Goal: Find specific page/section: Find specific page/section

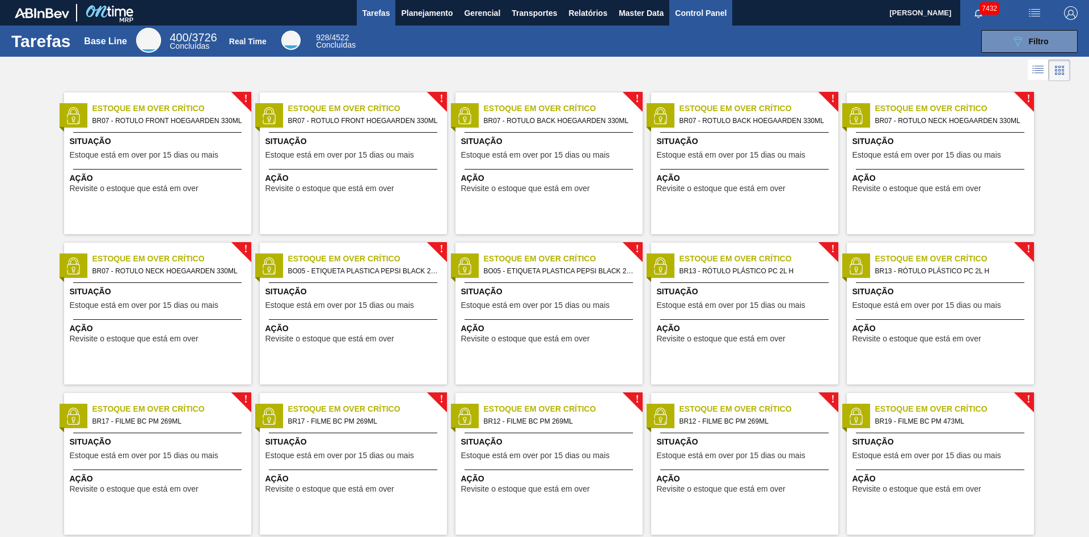
click at [695, 10] on span "Control Panel" at bounding box center [701, 13] width 52 height 14
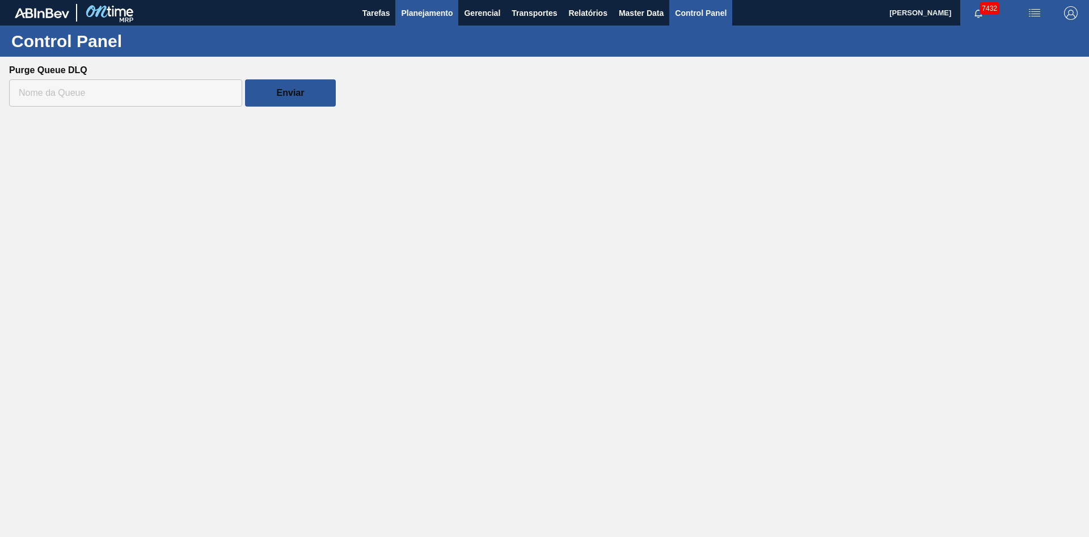
click at [418, 16] on span "Planejamento" at bounding box center [427, 13] width 52 height 14
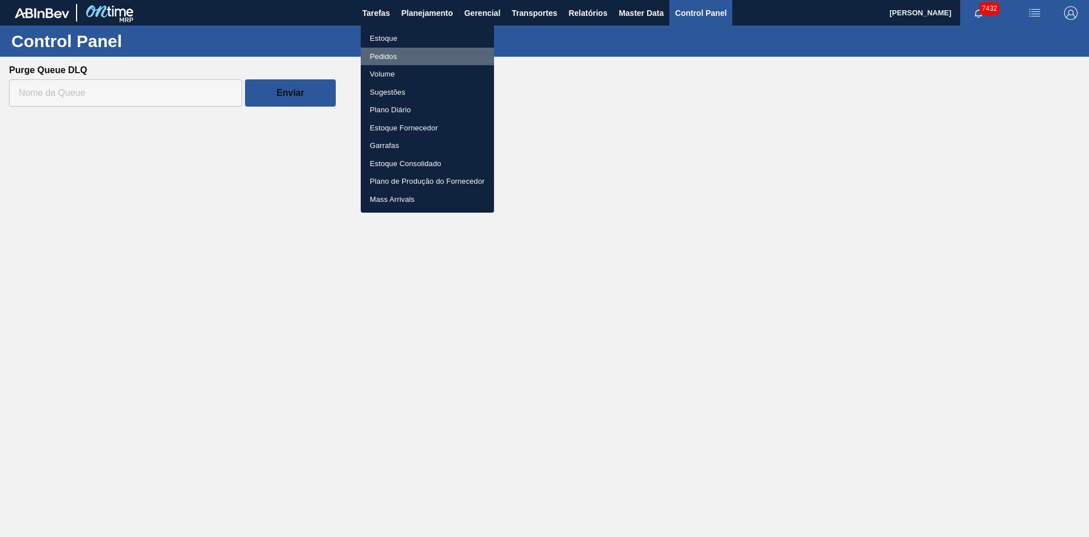
click at [400, 52] on li "Pedidos" at bounding box center [427, 57] width 133 height 18
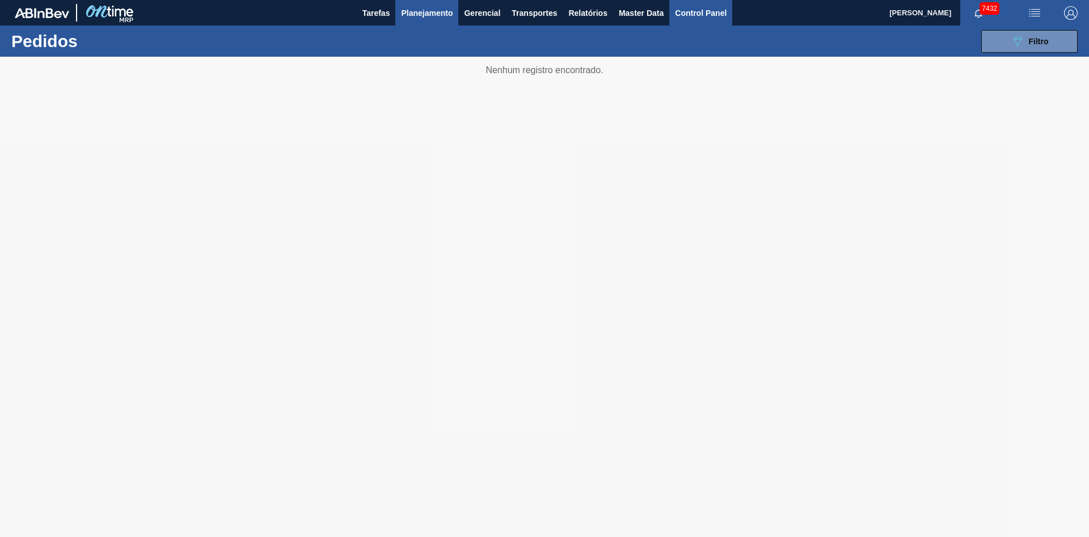
click at [707, 18] on span "Control Panel" at bounding box center [701, 13] width 52 height 14
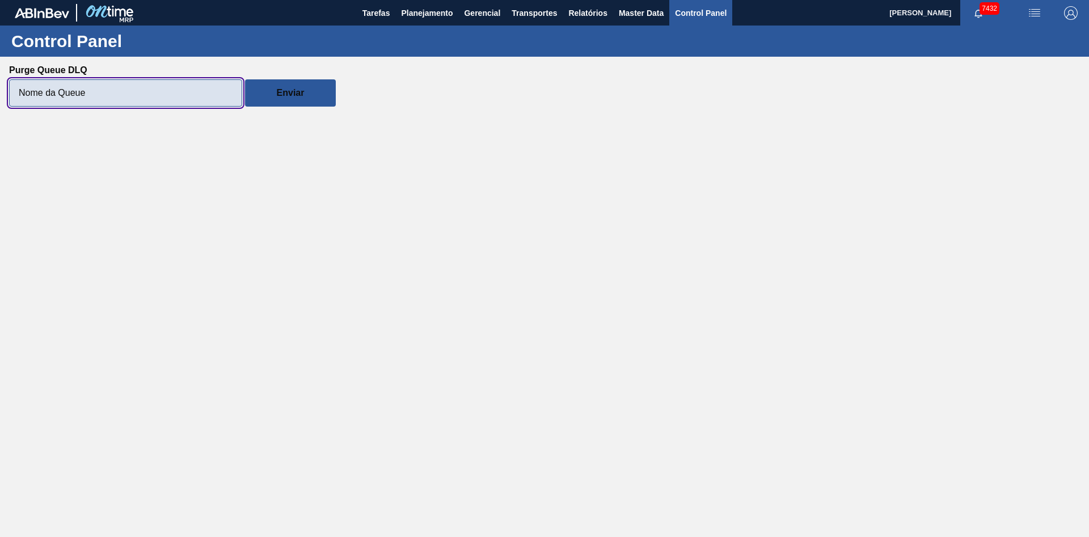
click at [160, 91] on input "Purge Queue DLQ" at bounding box center [125, 92] width 233 height 27
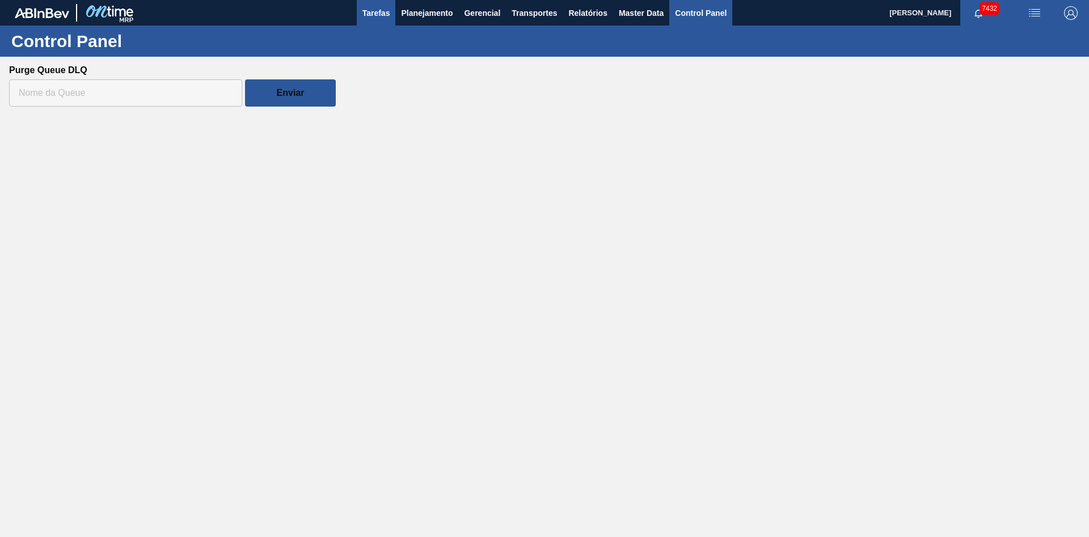
click at [366, 8] on span "Tarefas" at bounding box center [376, 13] width 28 height 14
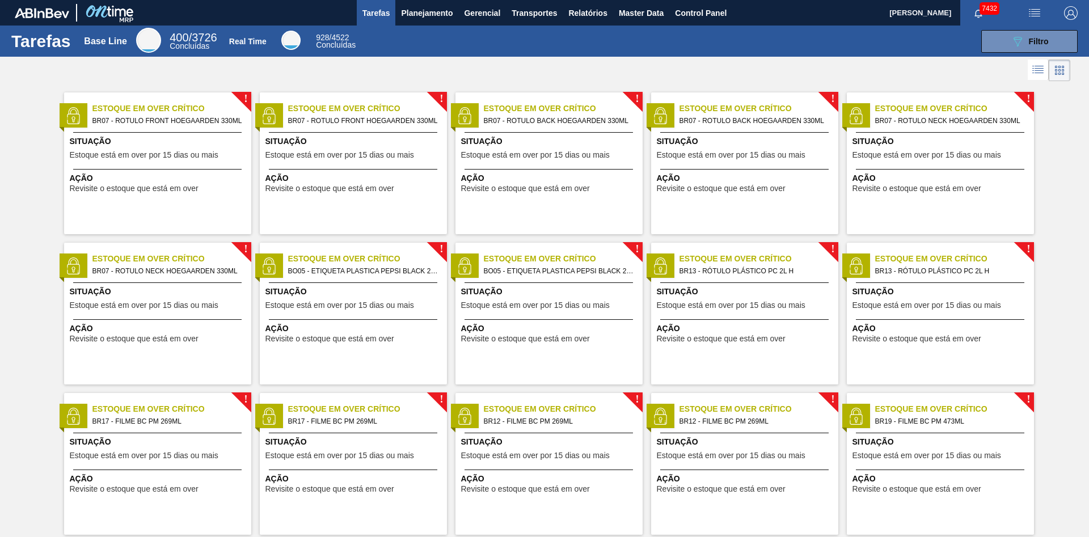
click at [1043, 11] on span "button" at bounding box center [1034, 13] width 27 height 14
click at [1039, 11] on div at bounding box center [544, 268] width 1089 height 537
click at [1064, 14] on span "button" at bounding box center [1070, 13] width 27 height 14
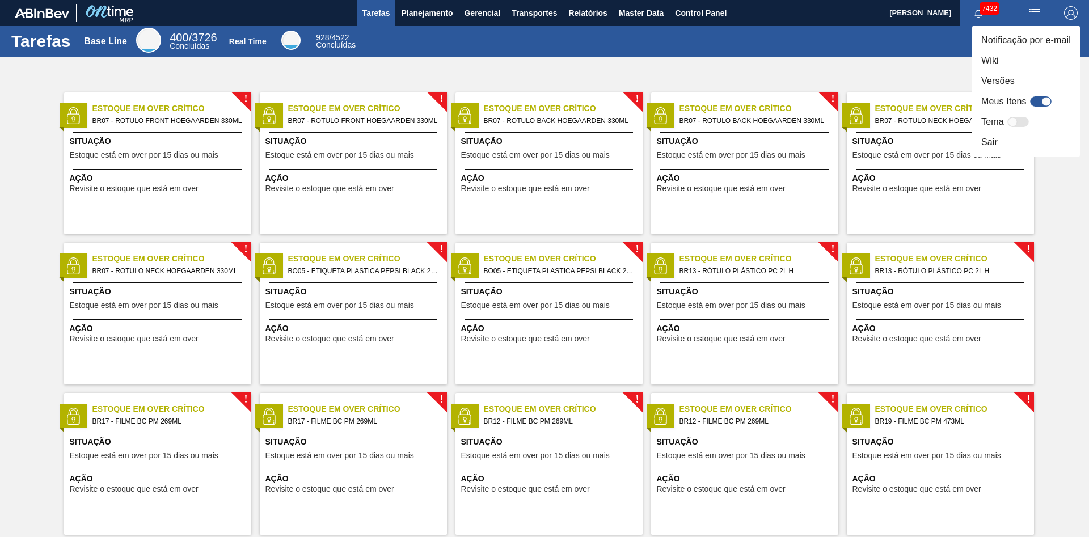
click at [1062, 10] on div at bounding box center [544, 268] width 1089 height 537
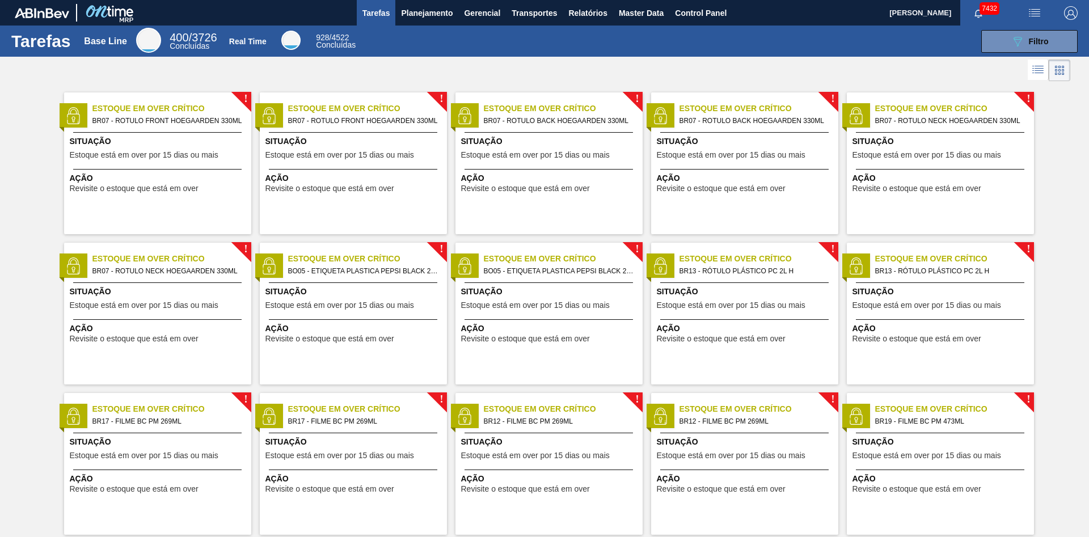
click at [589, 264] on span "Estoque em Over Crítico" at bounding box center [563, 259] width 159 height 12
